Goal: Find specific page/section: Find specific page/section

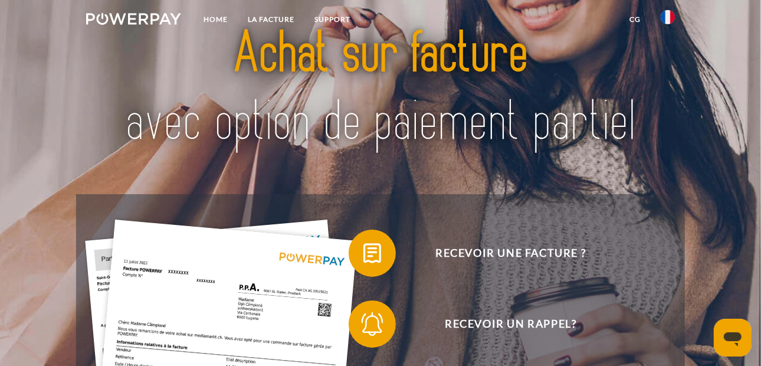
scroll to position [58, 0]
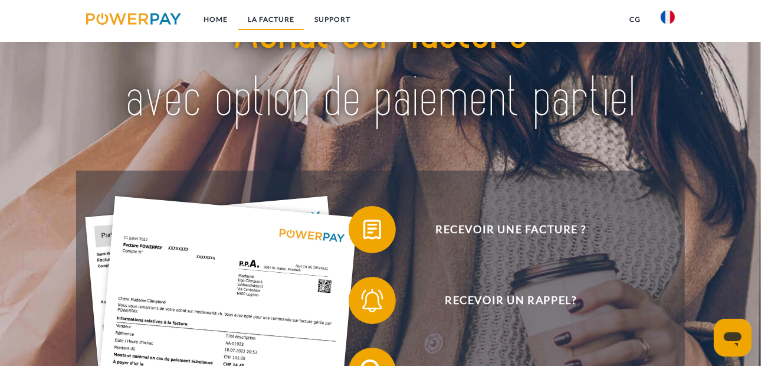
click at [270, 16] on link "LA FACTURE" at bounding box center [271, 19] width 67 height 21
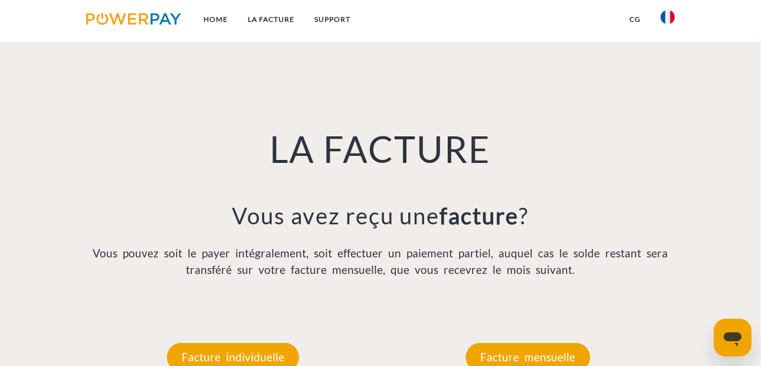
scroll to position [781, 0]
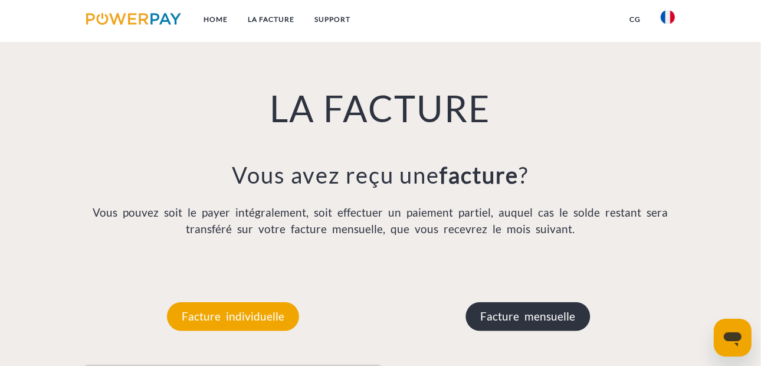
click at [553, 324] on p "Facture mensuelle" at bounding box center [528, 316] width 124 height 28
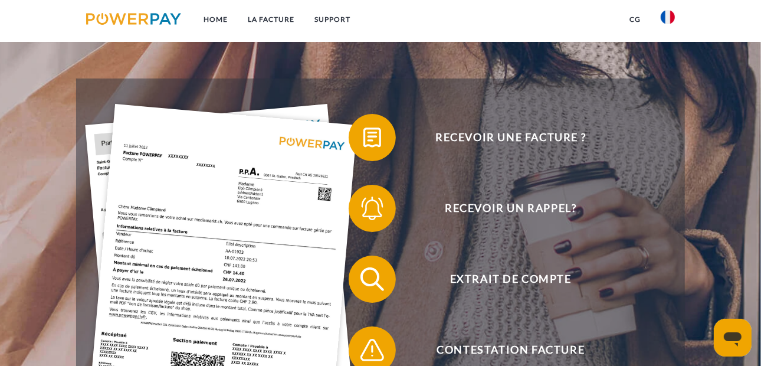
scroll to position [131, 0]
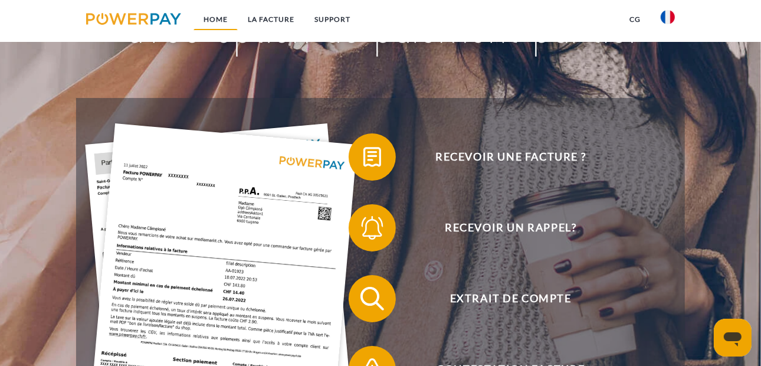
click at [217, 18] on link "Home" at bounding box center [216, 19] width 44 height 21
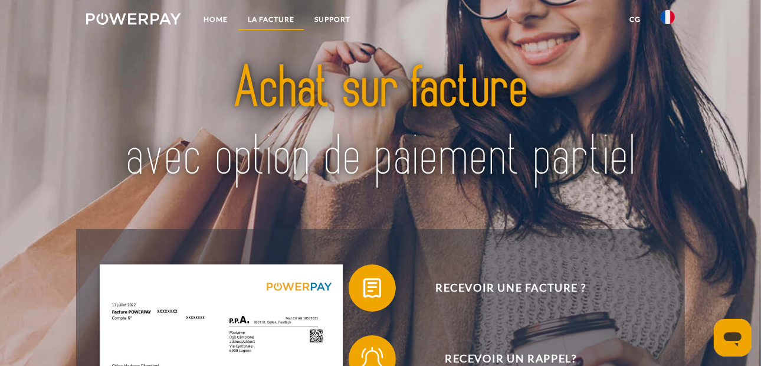
click at [268, 18] on link "LA FACTURE" at bounding box center [271, 19] width 67 height 21
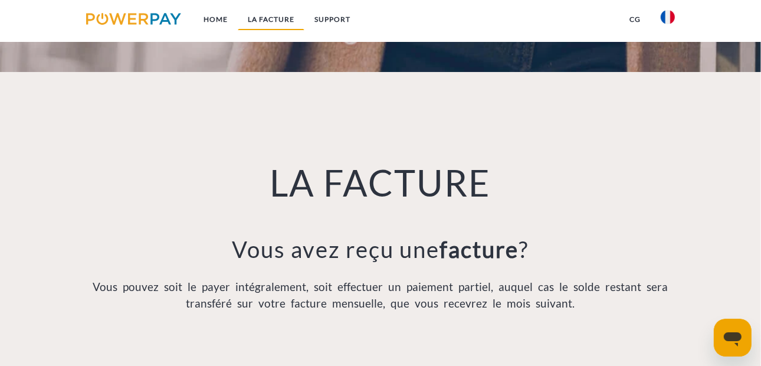
scroll to position [781, 0]
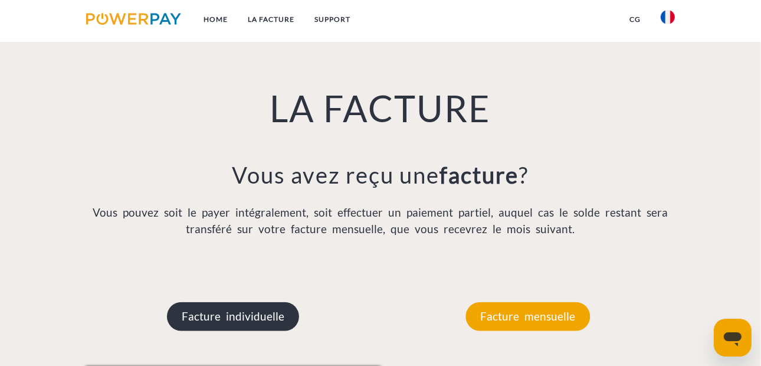
click at [231, 317] on p "Facture individuelle" at bounding box center [233, 316] width 132 height 28
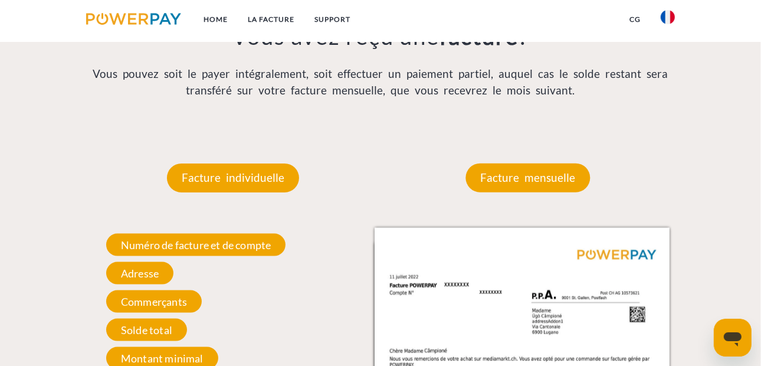
scroll to position [958, 0]
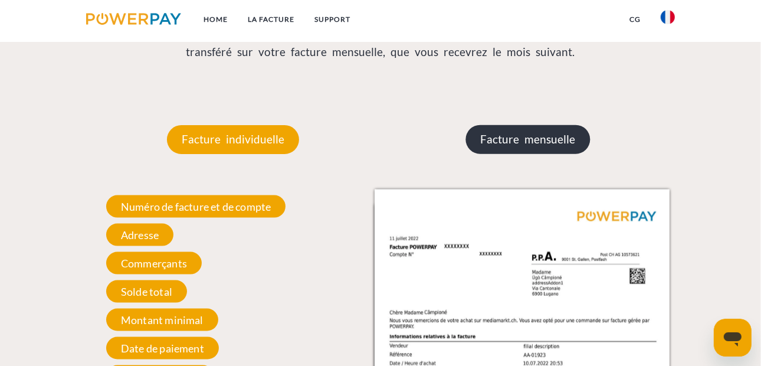
click at [538, 142] on p "Facture mensuelle" at bounding box center [528, 139] width 124 height 28
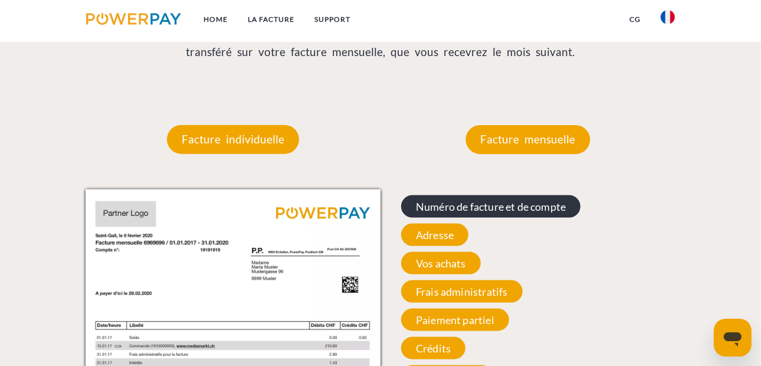
click at [520, 208] on span "Numéro de facture et de compte" at bounding box center [490, 206] width 179 height 22
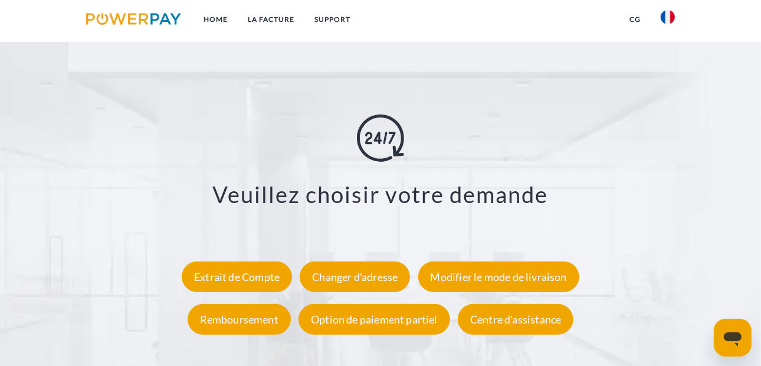
scroll to position [1961, 0]
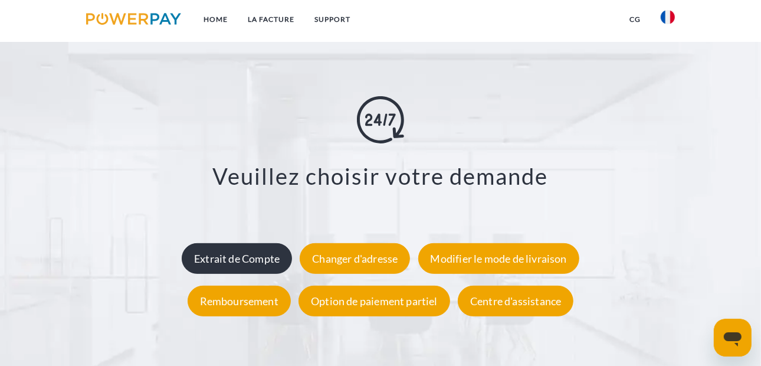
click at [226, 260] on div "Extrait de Compte" at bounding box center [237, 258] width 110 height 31
